Goal: Task Accomplishment & Management: Manage account settings

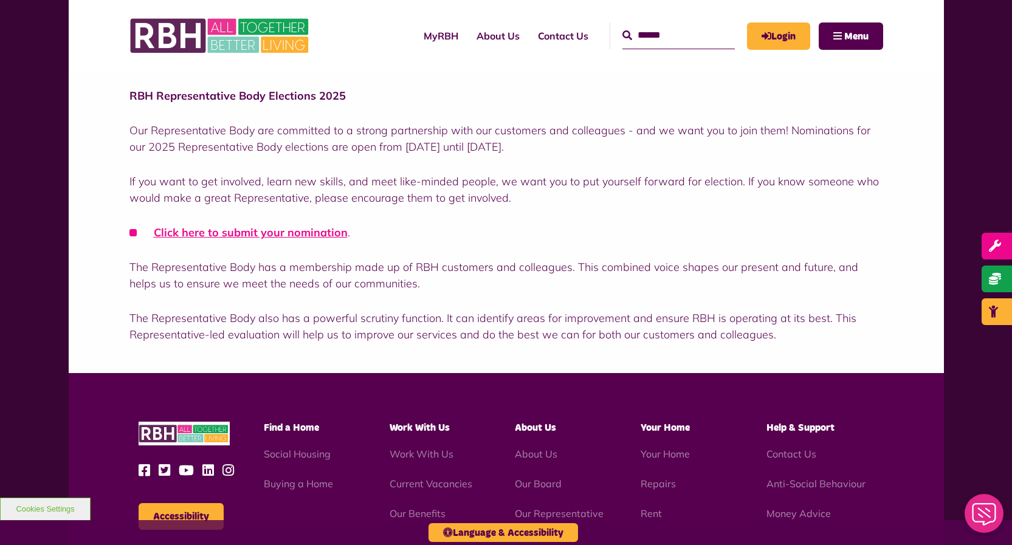
scroll to position [243, 0]
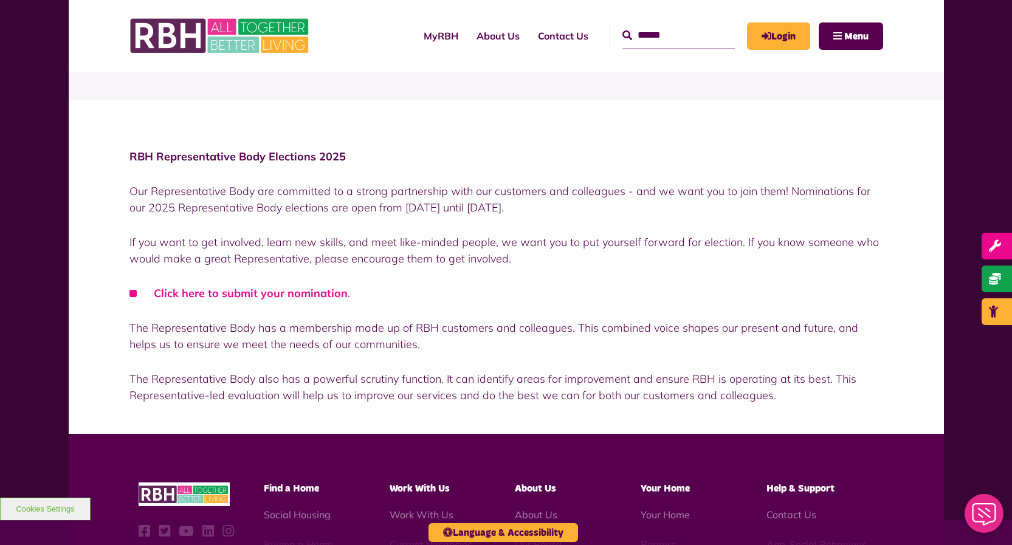
click at [252, 292] on link "Click here to submit your nomination" at bounding box center [251, 293] width 194 height 14
click at [775, 31] on link "Login" at bounding box center [778, 35] width 63 height 27
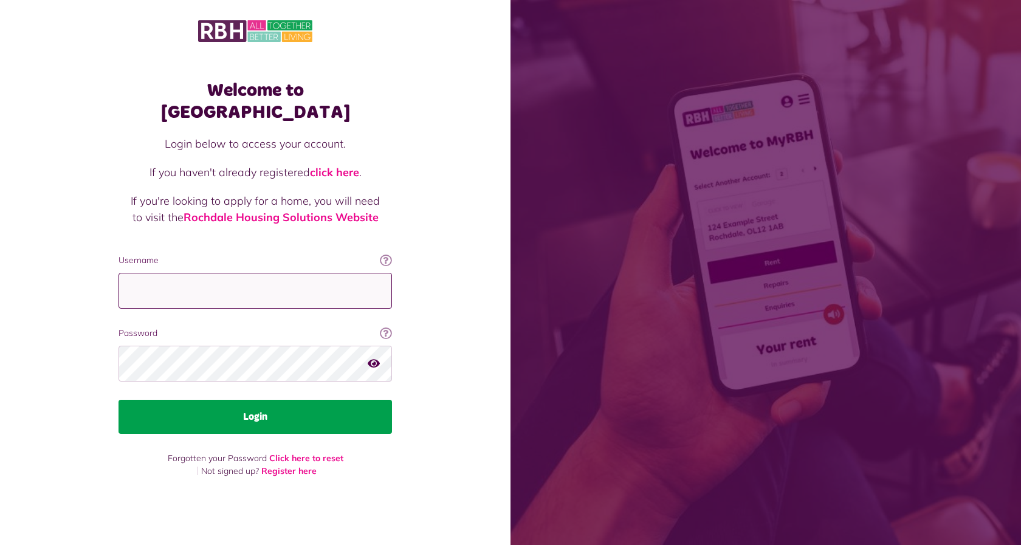
type input "**********"
click at [244, 404] on button "Login" at bounding box center [254, 417] width 273 height 34
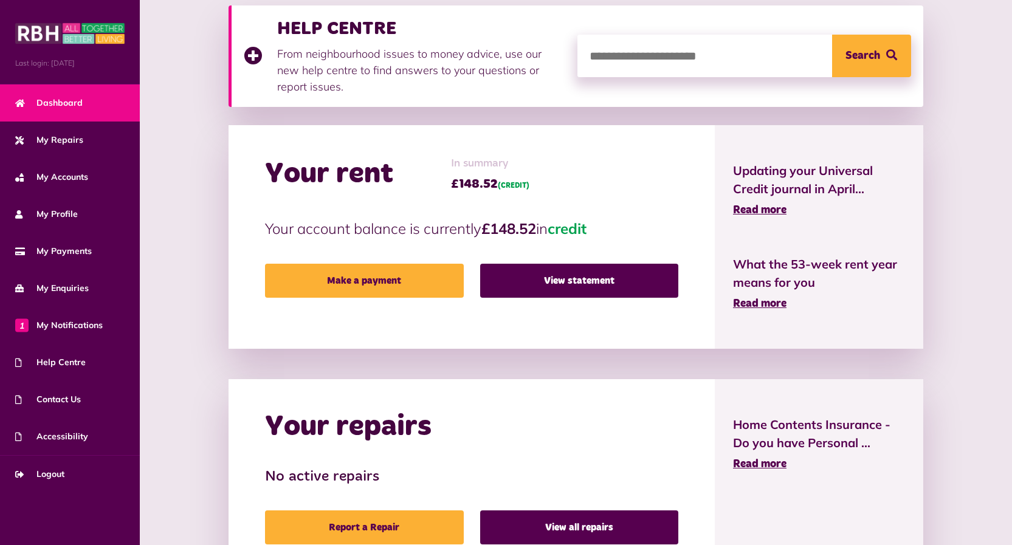
scroll to position [182, 0]
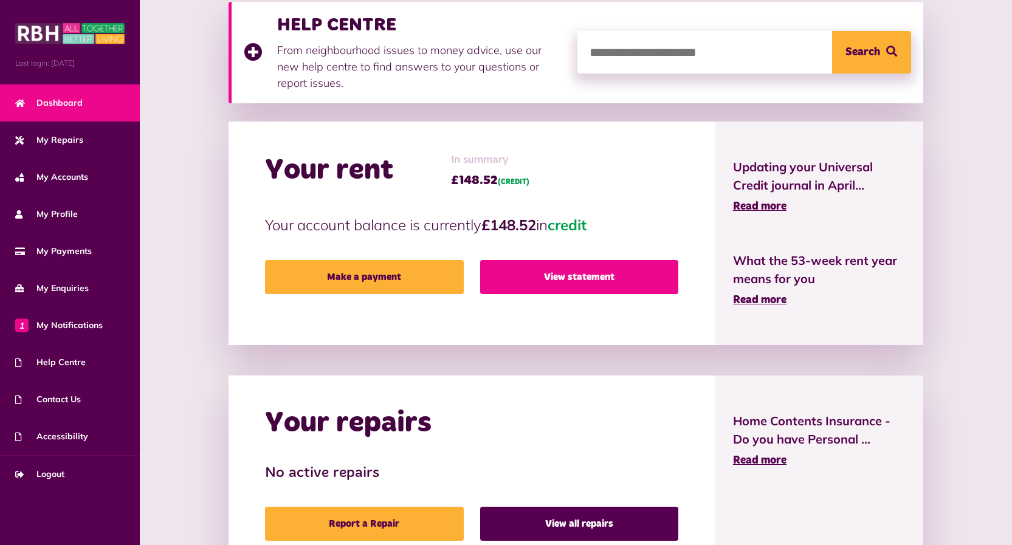
click at [542, 270] on link "View statement" at bounding box center [579, 277] width 198 height 34
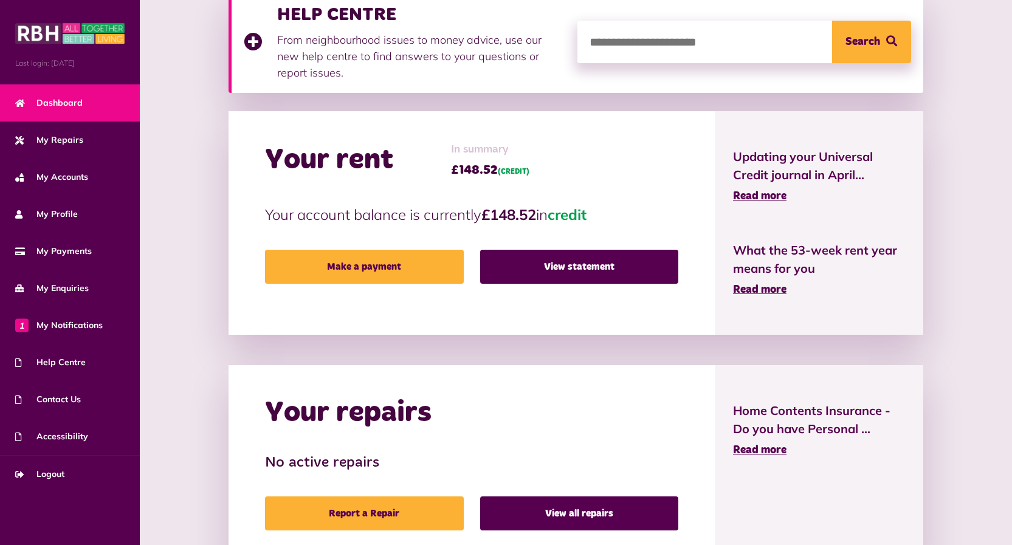
scroll to position [113, 0]
